Goal: Information Seeking & Learning: Find specific fact

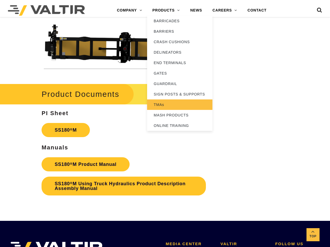
click at [170, 105] on link "TMAs" at bounding box center [179, 104] width 65 height 10
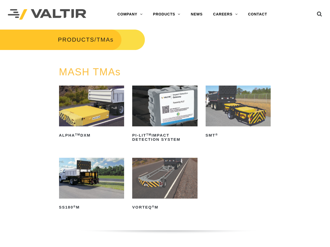
click at [231, 117] on img at bounding box center [238, 106] width 65 height 41
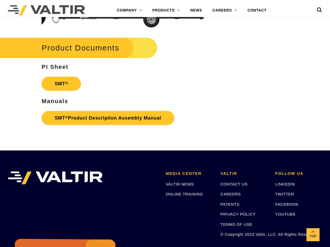
scroll to position [1074, 0]
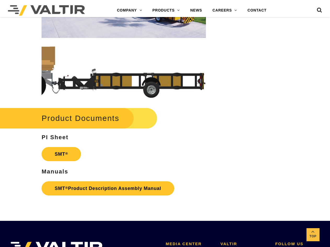
click at [318, 10] on icon at bounding box center [319, 11] width 5 height 8
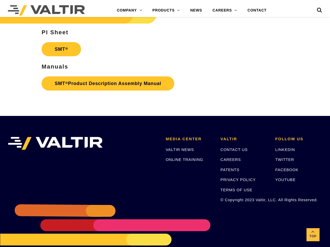
scroll to position [1205, 0]
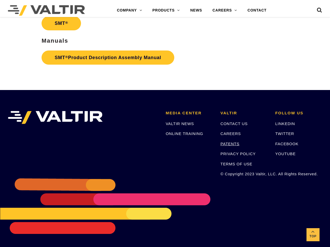
click at [233, 143] on link "PATENTS" at bounding box center [230, 144] width 19 height 4
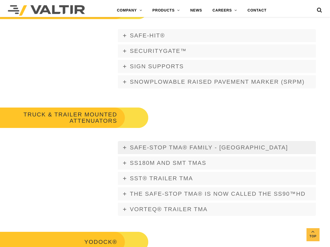
scroll to position [889, 0]
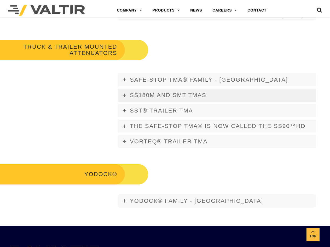
click at [147, 95] on span "SS180M and SMT TMAs" at bounding box center [168, 95] width 77 height 7
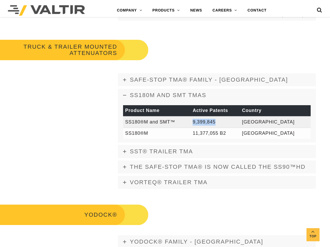
drag, startPoint x: 211, startPoint y: 120, endPoint x: 235, endPoint y: 125, distance: 23.7
click at [235, 125] on td "9,399,845" at bounding box center [215, 121] width 49 height 11
copy td "9,399,845"
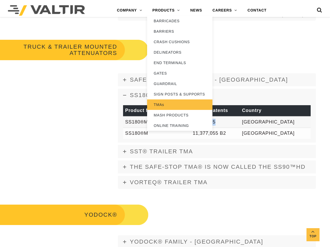
click at [163, 104] on link "TMAs" at bounding box center [179, 104] width 65 height 10
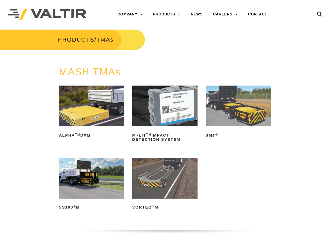
click at [236, 115] on img at bounding box center [238, 106] width 65 height 41
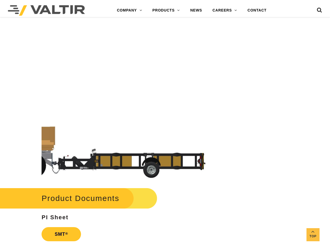
scroll to position [1151, 0]
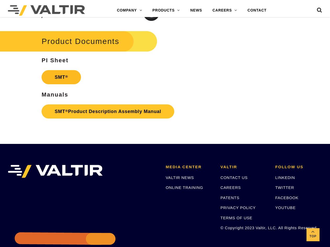
click at [65, 80] on link "SMT ®" at bounding box center [62, 77] width 40 height 14
